Goal: Task Accomplishment & Management: Manage account settings

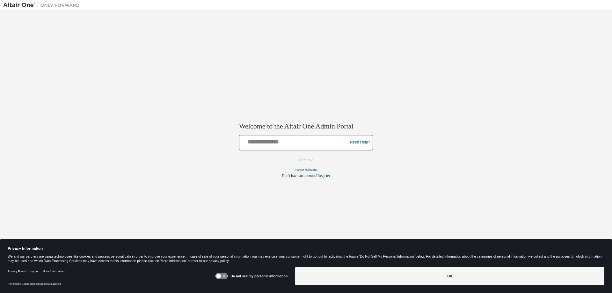
click at [258, 141] on input "text" at bounding box center [294, 140] width 105 height 9
type input "**********"
click at [301, 158] on button "Continue" at bounding box center [305, 160] width 27 height 10
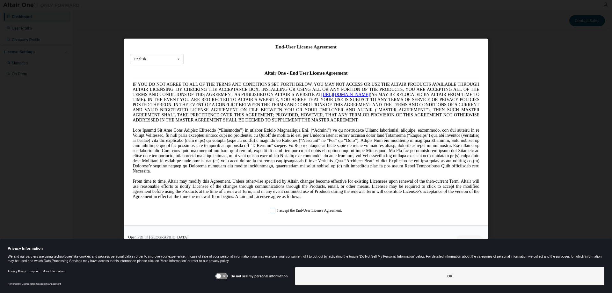
drag, startPoint x: 272, startPoint y: 210, endPoint x: 283, endPoint y: 213, distance: 11.4
click at [273, 210] on label "I accept the End-User License Agreement." at bounding box center [306, 210] width 72 height 5
click at [583, 215] on div "End-User License Agreement English English Chinese French German Japanese Korea…" at bounding box center [306, 146] width 612 height 293
drag, startPoint x: 598, startPoint y: 40, endPoint x: 564, endPoint y: 175, distance: 138.7
click at [599, 65] on div "End-User License Agreement English English Chinese French German Japanese Korea…" at bounding box center [306, 146] width 612 height 293
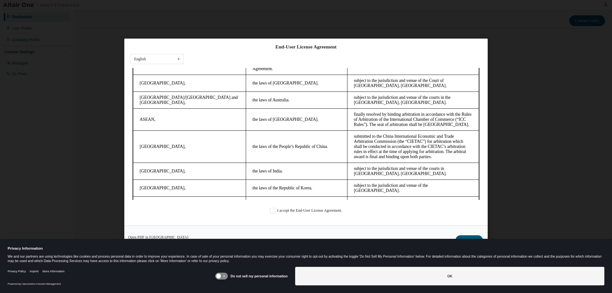
scroll to position [1615, 0]
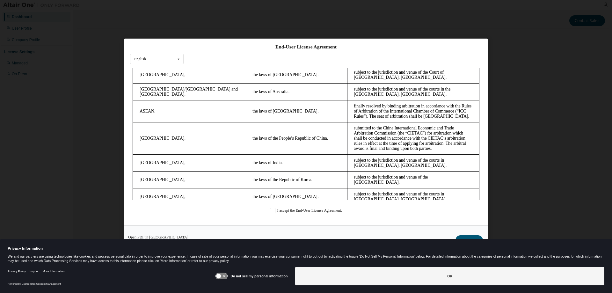
drag, startPoint x: 432, startPoint y: 54, endPoint x: 428, endPoint y: 38, distance: 16.9
click at [428, 38] on div "End-User License Agreement English English Chinese French German Japanese Korea…" at bounding box center [306, 146] width 612 height 293
drag, startPoint x: 5, startPoint y: 1, endPoint x: 48, endPoint y: 68, distance: 79.4
click at [48, 68] on div "End-User License Agreement English English Chinese French German Japanese Korea…" at bounding box center [306, 146] width 612 height 293
drag, startPoint x: 14, startPoint y: 0, endPoint x: 57, endPoint y: 41, distance: 60.0
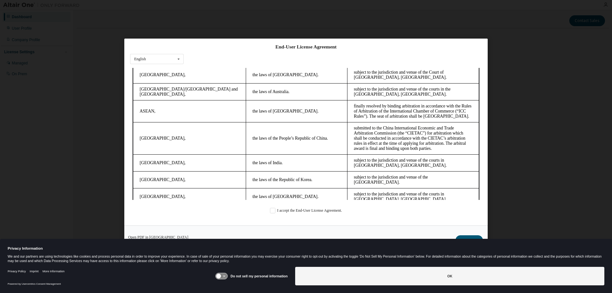
click at [57, 41] on div "End-User License Agreement English English Chinese French German Japanese Korea…" at bounding box center [306, 146] width 612 height 293
click at [472, 237] on button "Continue" at bounding box center [469, 240] width 27 height 10
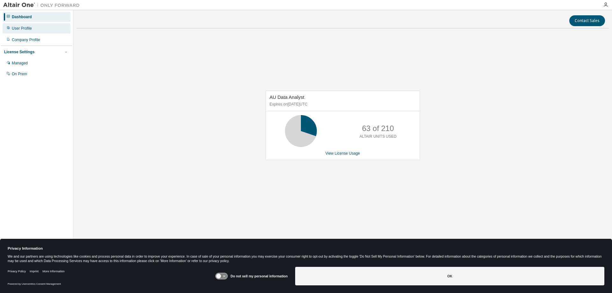
click at [15, 28] on div "User Profile" at bounding box center [22, 28] width 20 height 5
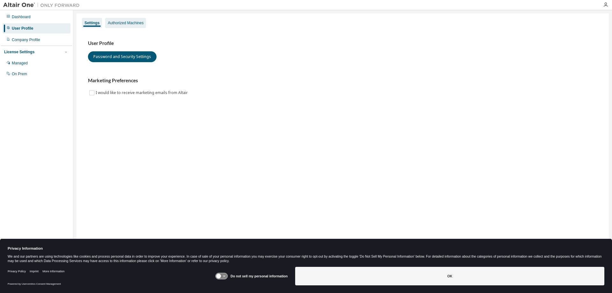
click at [130, 20] on div "Authorized Machines" at bounding box center [126, 22] width 36 height 5
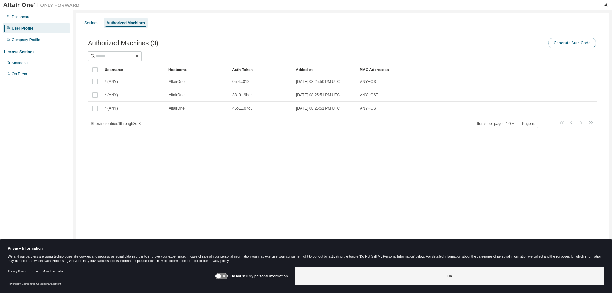
click at [571, 41] on button "Generate Auth Code" at bounding box center [572, 43] width 48 height 11
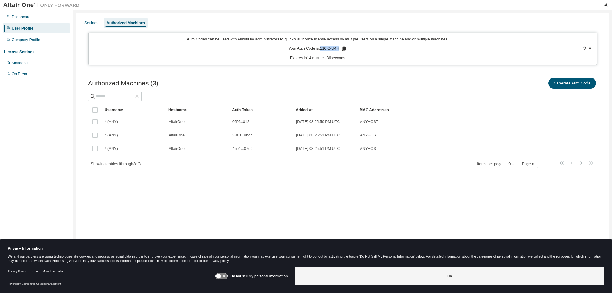
drag, startPoint x: 321, startPoint y: 48, endPoint x: 339, endPoint y: 49, distance: 18.2
click at [339, 49] on p "Your Auth Code is: 116KXU4H" at bounding box center [318, 49] width 58 height 6
copy p "116KXU4H"
click at [109, 55] on div "Auth Codes can be used with Almutil by administrators to quickly authorize lice…" at bounding box center [317, 49] width 451 height 24
click at [121, 54] on div "Auth Codes can be used with Almutil by administrators to quickly authorize lice…" at bounding box center [317, 49] width 451 height 24
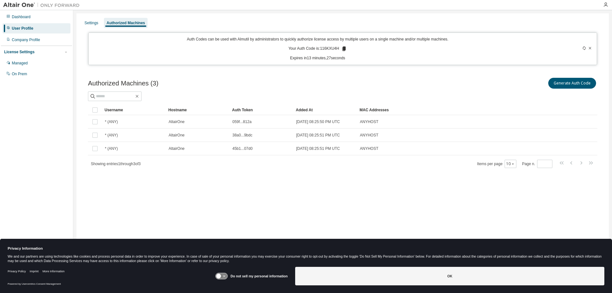
click at [180, 19] on div "Settings Authorized Machines" at bounding box center [342, 22] width 525 height 11
click at [282, 55] on div "Auth Codes can be used with Almutil by administrators to quickly authorize lice…" at bounding box center [317, 49] width 451 height 24
click at [366, 55] on div "Auth Codes can be used with Almutil by administrators to quickly authorize lice…" at bounding box center [317, 49] width 451 height 24
click at [322, 47] on p "Your Auth Code is: 116KXU4H" at bounding box center [318, 49] width 58 height 6
drag, startPoint x: 322, startPoint y: 48, endPoint x: 342, endPoint y: 48, distance: 20.4
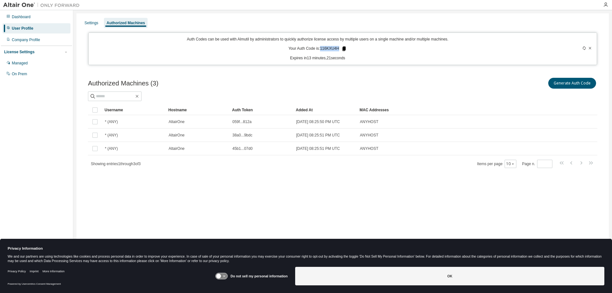
click at [342, 48] on p "Your Auth Code is: 116KXU4H" at bounding box center [318, 49] width 58 height 6
drag, startPoint x: 321, startPoint y: 49, endPoint x: 349, endPoint y: 50, distance: 27.7
click at [349, 50] on div "Auth Codes can be used with Almutil by administrators to quickly authorize lice…" at bounding box center [317, 49] width 451 height 24
copy p "116KXU4H"
click at [116, 97] on input "text" at bounding box center [115, 96] width 38 height 6
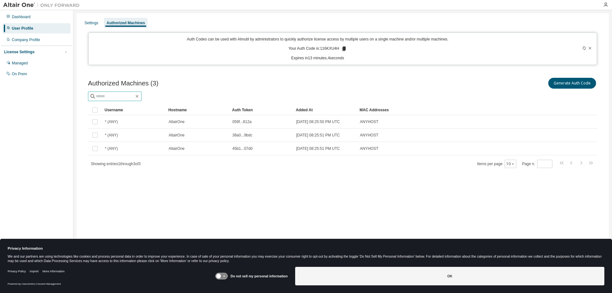
paste input "********"
type input "********"
click at [140, 97] on icon "button" at bounding box center [137, 96] width 5 height 5
drag, startPoint x: 99, startPoint y: 93, endPoint x: 144, endPoint y: 96, distance: 45.4
click at [134, 98] on input "text" at bounding box center [115, 96] width 38 height 6
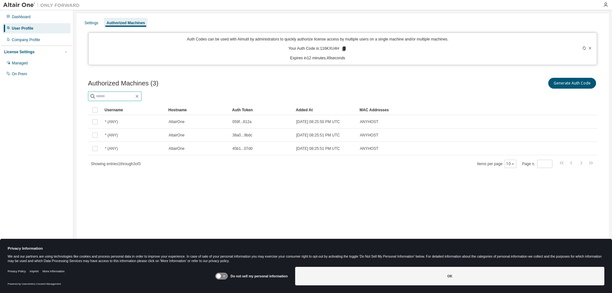
paste input "********"
click at [442, 198] on div "Settings Authorized Machines Auth Codes can be used with Almutil by administrat…" at bounding box center [343, 142] width 533 height 258
click at [118, 22] on div "Authorized Machines" at bounding box center [126, 22] width 39 height 5
click at [65, 52] on icon "button" at bounding box center [66, 52] width 4 height 4
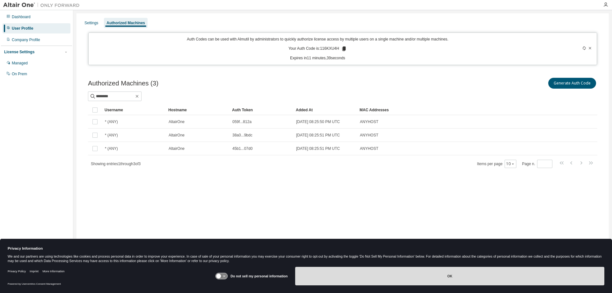
click at [448, 276] on button "OK" at bounding box center [449, 276] width 309 height 18
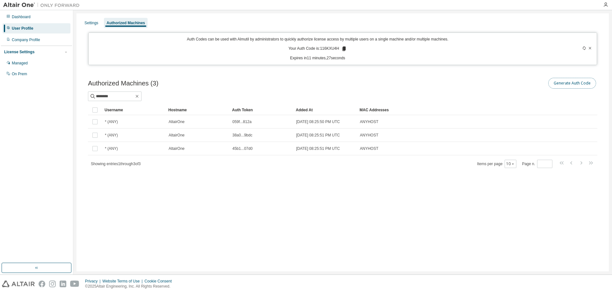
click at [579, 84] on button "Generate Auth Code" at bounding box center [572, 83] width 48 height 11
drag, startPoint x: 320, startPoint y: 48, endPoint x: 342, endPoint y: 48, distance: 22.3
click at [342, 48] on p "Your Auth Code is: 116KXU4H" at bounding box center [318, 49] width 58 height 6
copy p "116KXU4H"
click at [127, 96] on input "********" at bounding box center [115, 96] width 38 height 6
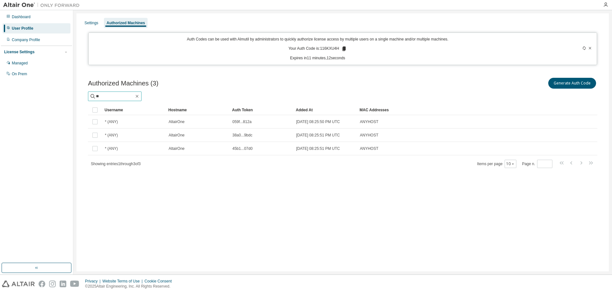
type input "*"
paste input "********"
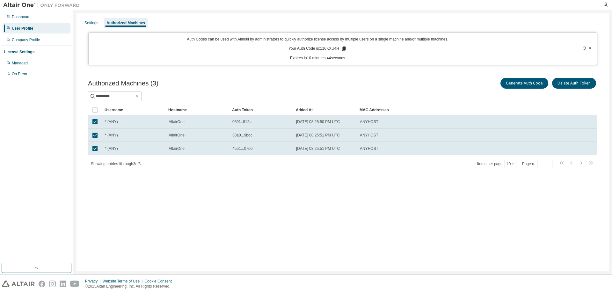
click at [111, 22] on div "Authorized Machines" at bounding box center [126, 22] width 39 height 5
click at [123, 23] on div "Authorized Machines" at bounding box center [126, 22] width 39 height 5
click at [66, 52] on icon "button" at bounding box center [66, 52] width 4 height 4
click at [66, 52] on icon "button" at bounding box center [66, 51] width 2 height 1
click at [528, 86] on button "Generate Auth Code" at bounding box center [525, 83] width 48 height 11
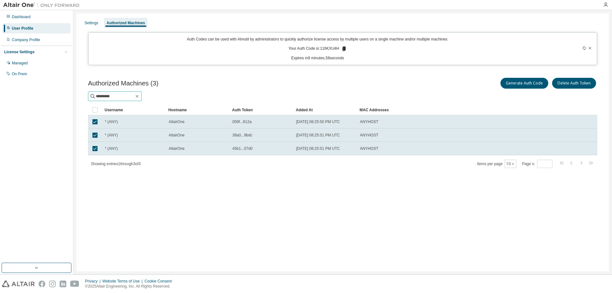
drag, startPoint x: 119, startPoint y: 99, endPoint x: 88, endPoint y: 95, distance: 31.2
click at [90, 95] on span "********" at bounding box center [115, 97] width 54 height 10
click at [405, 76] on div "Authorized Machines (3) Generate Auth Code Delete Auth Token ******** Clear Loa…" at bounding box center [342, 127] width 525 height 116
drag, startPoint x: 121, startPoint y: 99, endPoint x: 111, endPoint y: 99, distance: 9.3
click at [111, 99] on input "********" at bounding box center [115, 96] width 38 height 6
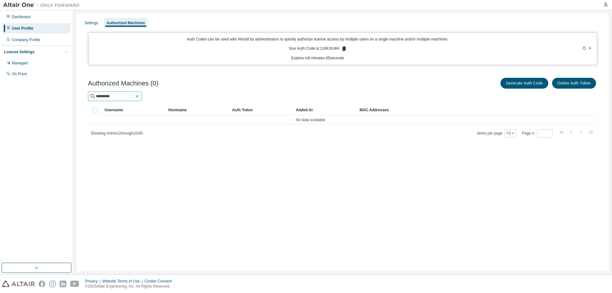
type input "********"
click at [98, 105] on div "Authorized Machines (0) Generate Auth Code Delete Auth Token ******** Clear Loa…" at bounding box center [343, 107] width 510 height 61
click at [101, 97] on input "********" at bounding box center [115, 96] width 38 height 6
drag, startPoint x: 117, startPoint y: 96, endPoint x: 112, endPoint y: 59, distance: 37.1
click at [90, 97] on span "********" at bounding box center [115, 97] width 54 height 10
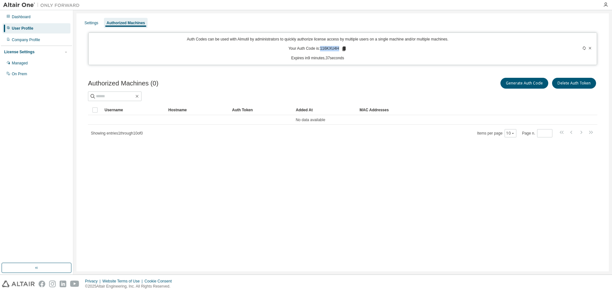
drag, startPoint x: 321, startPoint y: 48, endPoint x: 344, endPoint y: 48, distance: 22.3
click at [344, 48] on p "Your Auth Code is: 116KXU4H" at bounding box center [318, 49] width 58 height 6
copy p "116KXU4H"
click at [435, 165] on div "Settings Authorized Machines Auth Codes can be used with Almutil by administrat…" at bounding box center [343, 142] width 533 height 258
click at [28, 27] on div "User Profile" at bounding box center [22, 28] width 21 height 5
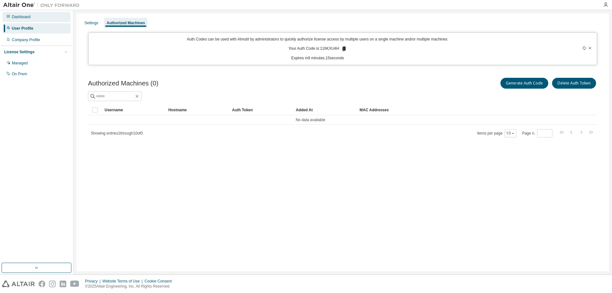
click at [26, 16] on div "Dashboard" at bounding box center [21, 16] width 19 height 5
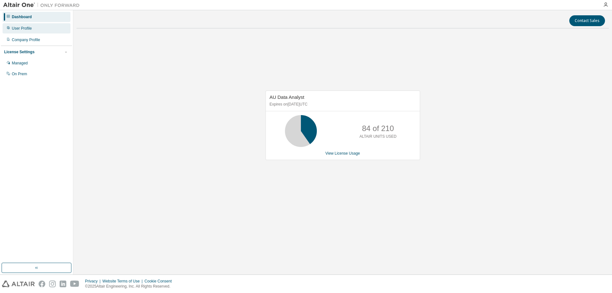
click at [28, 30] on div "User Profile" at bounding box center [22, 28] width 20 height 5
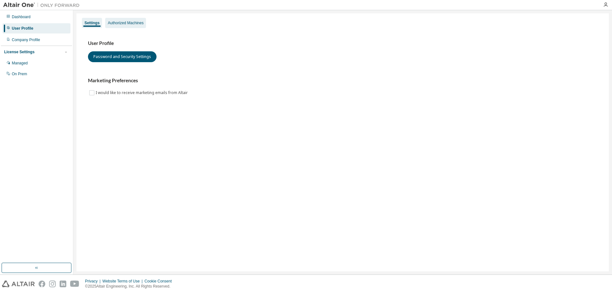
click at [115, 24] on div "Authorized Machines" at bounding box center [126, 22] width 36 height 5
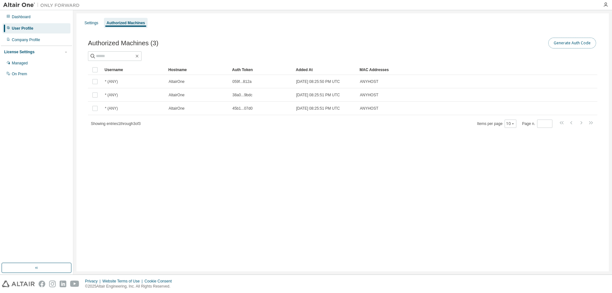
click at [560, 42] on button "Generate Auth Code" at bounding box center [572, 43] width 48 height 11
